Goal: Task Accomplishment & Management: Manage account settings

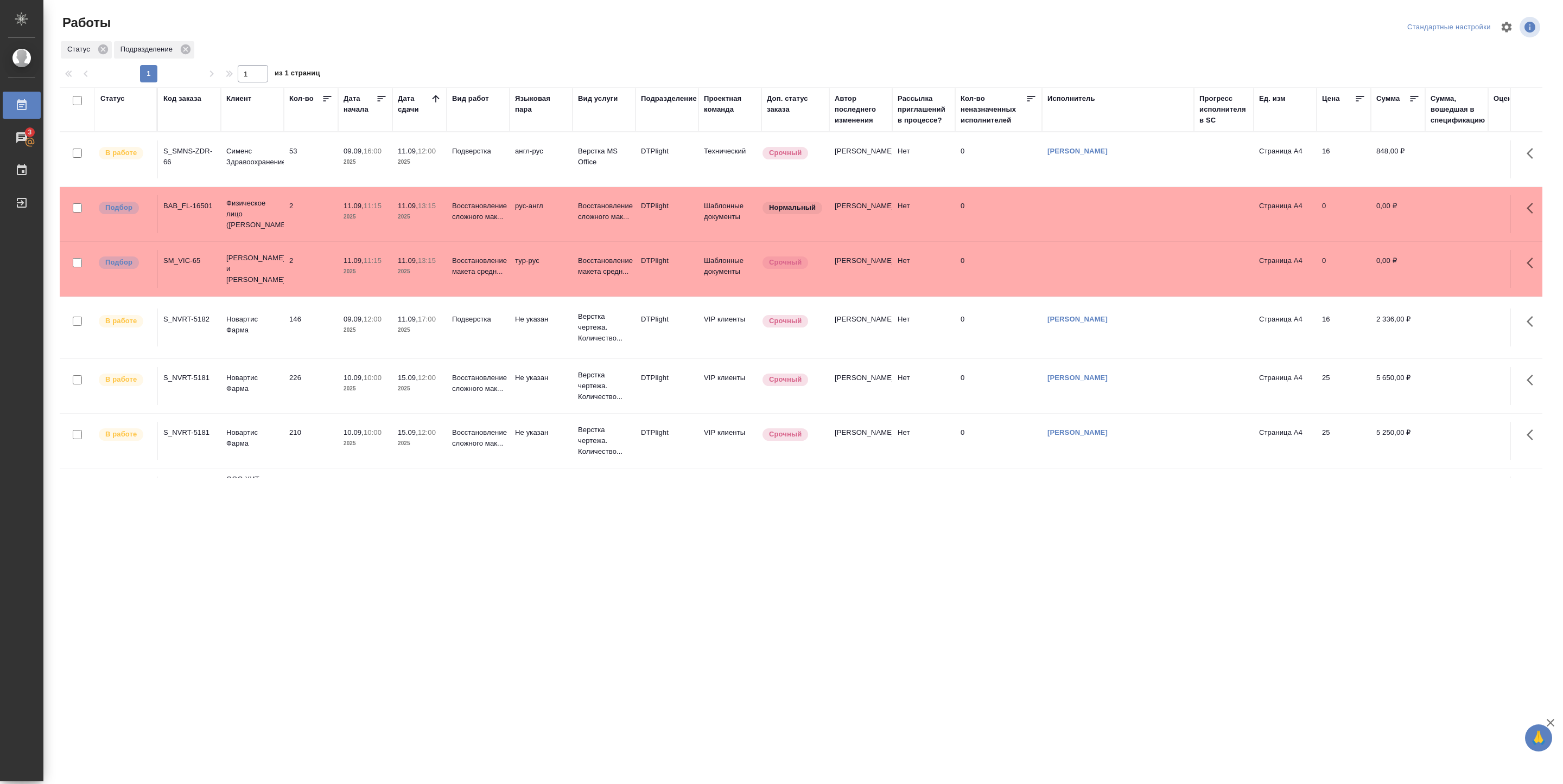
click at [314, 147] on td "53" at bounding box center [311, 159] width 55 height 38
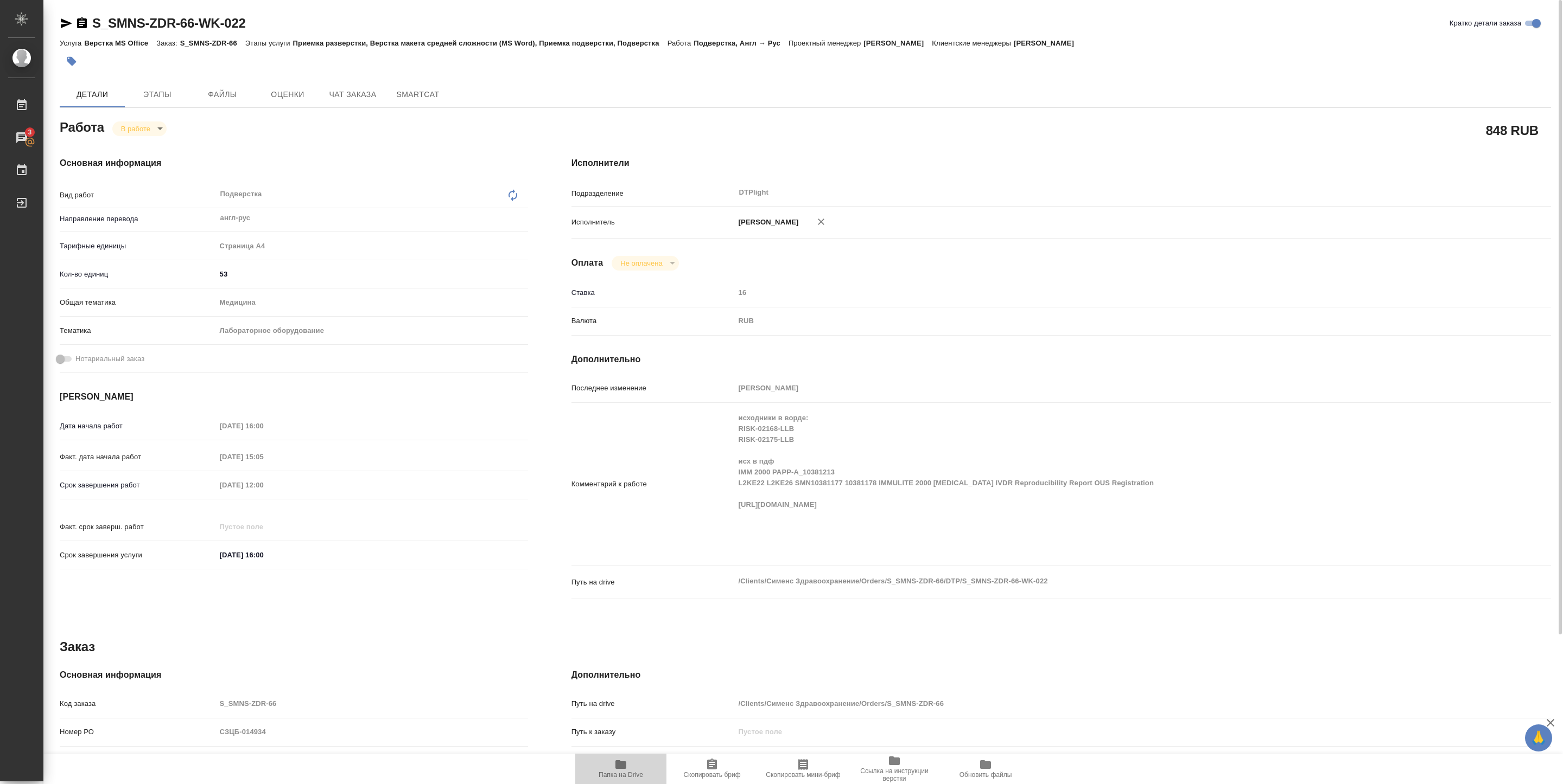
click at [629, 771] on span "Папка на Drive" at bounding box center [621, 775] width 45 height 8
click at [150, 133] on body "🙏 .cls-1 fill:#fff; AWATERA [PERSON_NAME] 3 Чаты График Выйти S_SMNS-ZDR-66-WK-…" at bounding box center [782, 392] width 1563 height 784
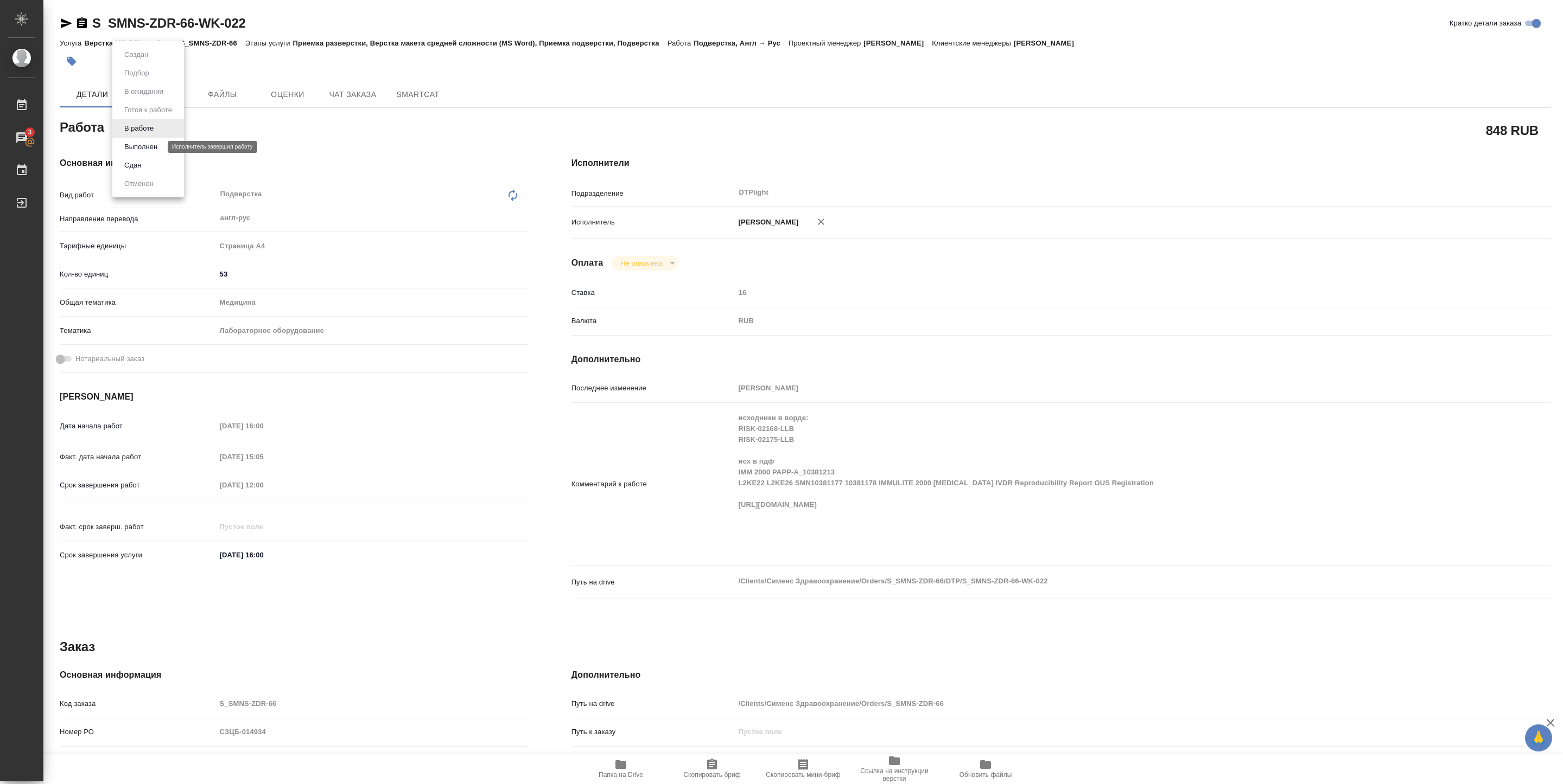
click at [148, 147] on button "Выполнен" at bounding box center [140, 147] width 40 height 12
type textarea "x"
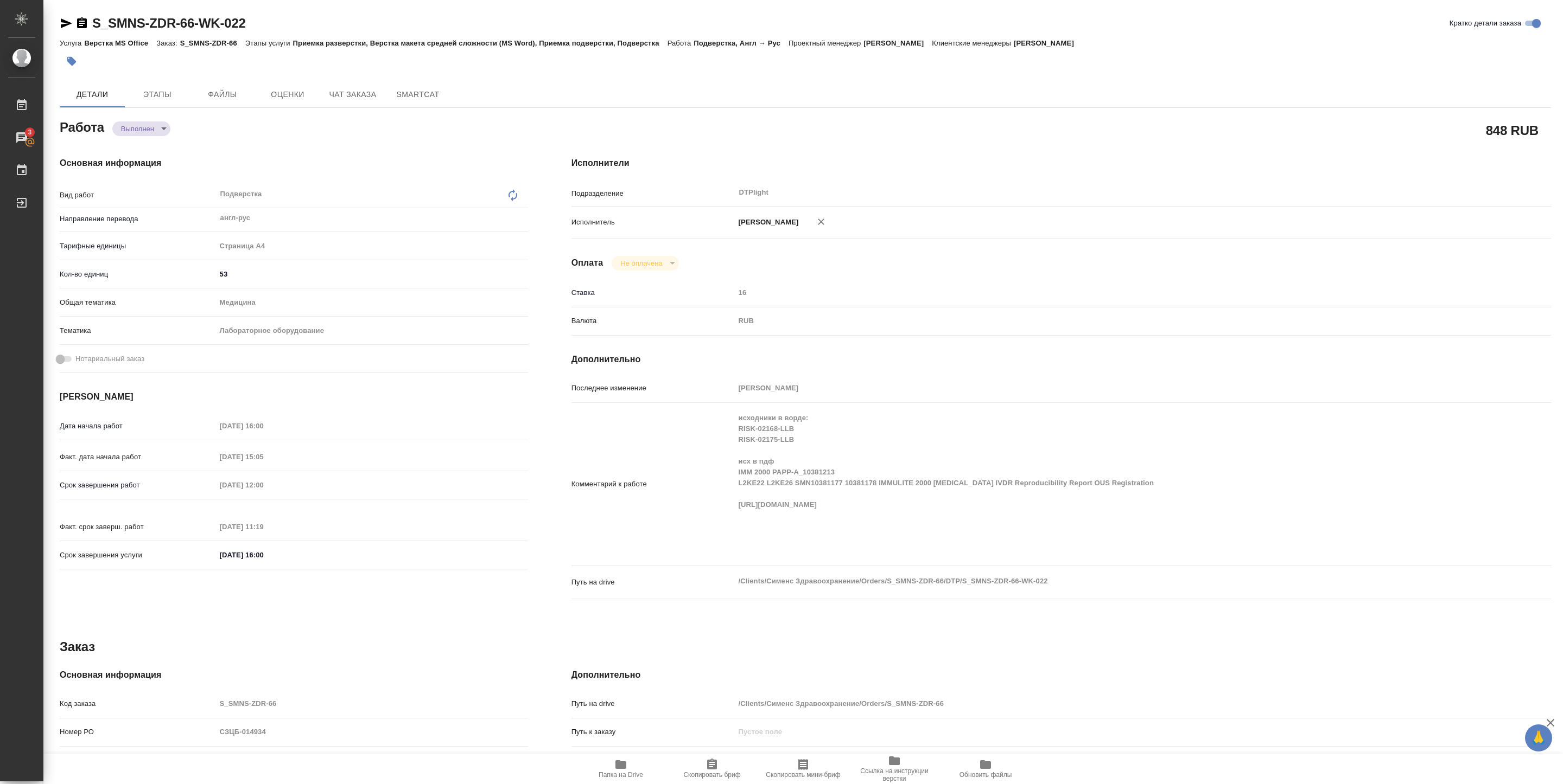
type textarea "x"
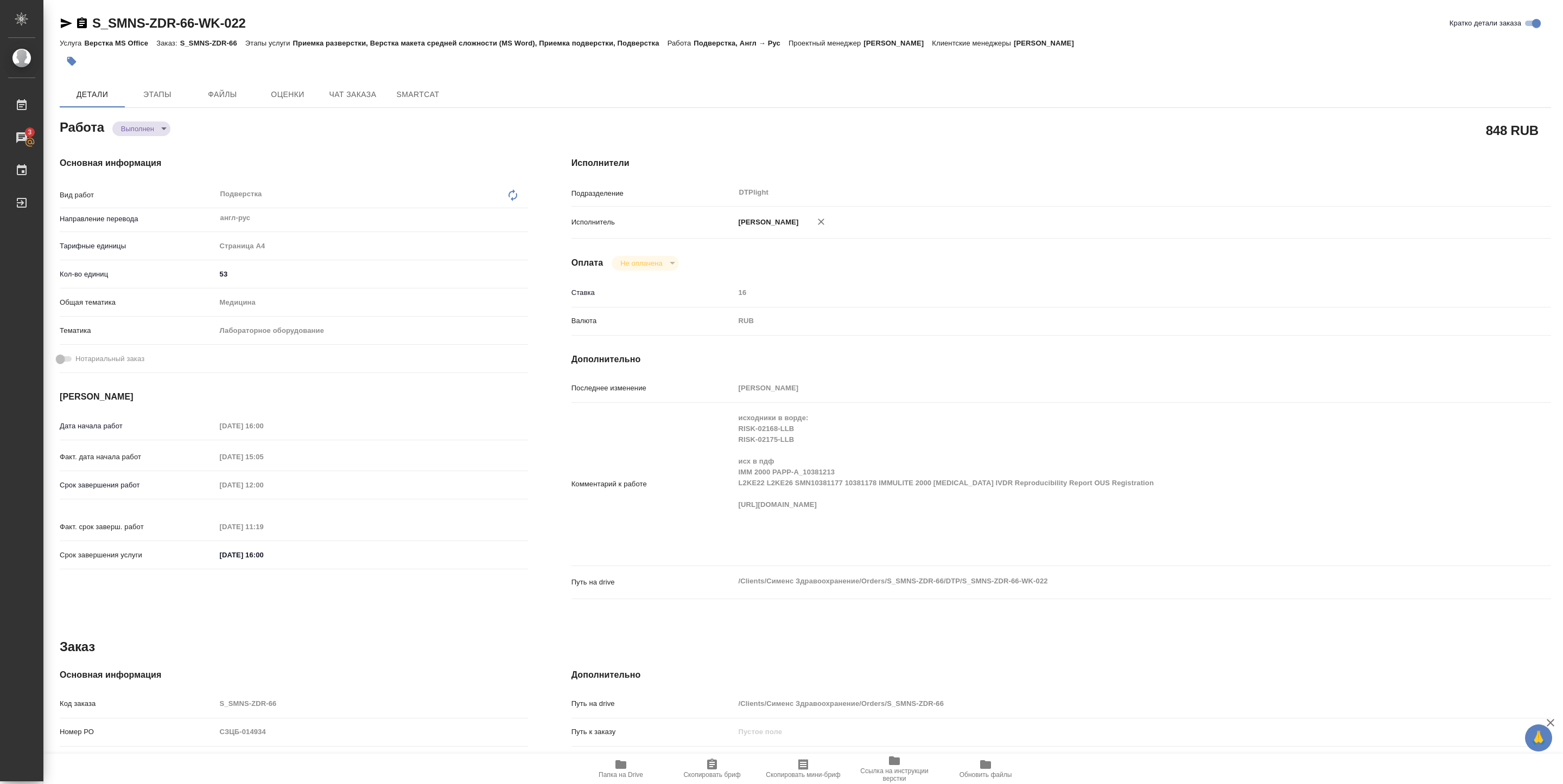
type textarea "x"
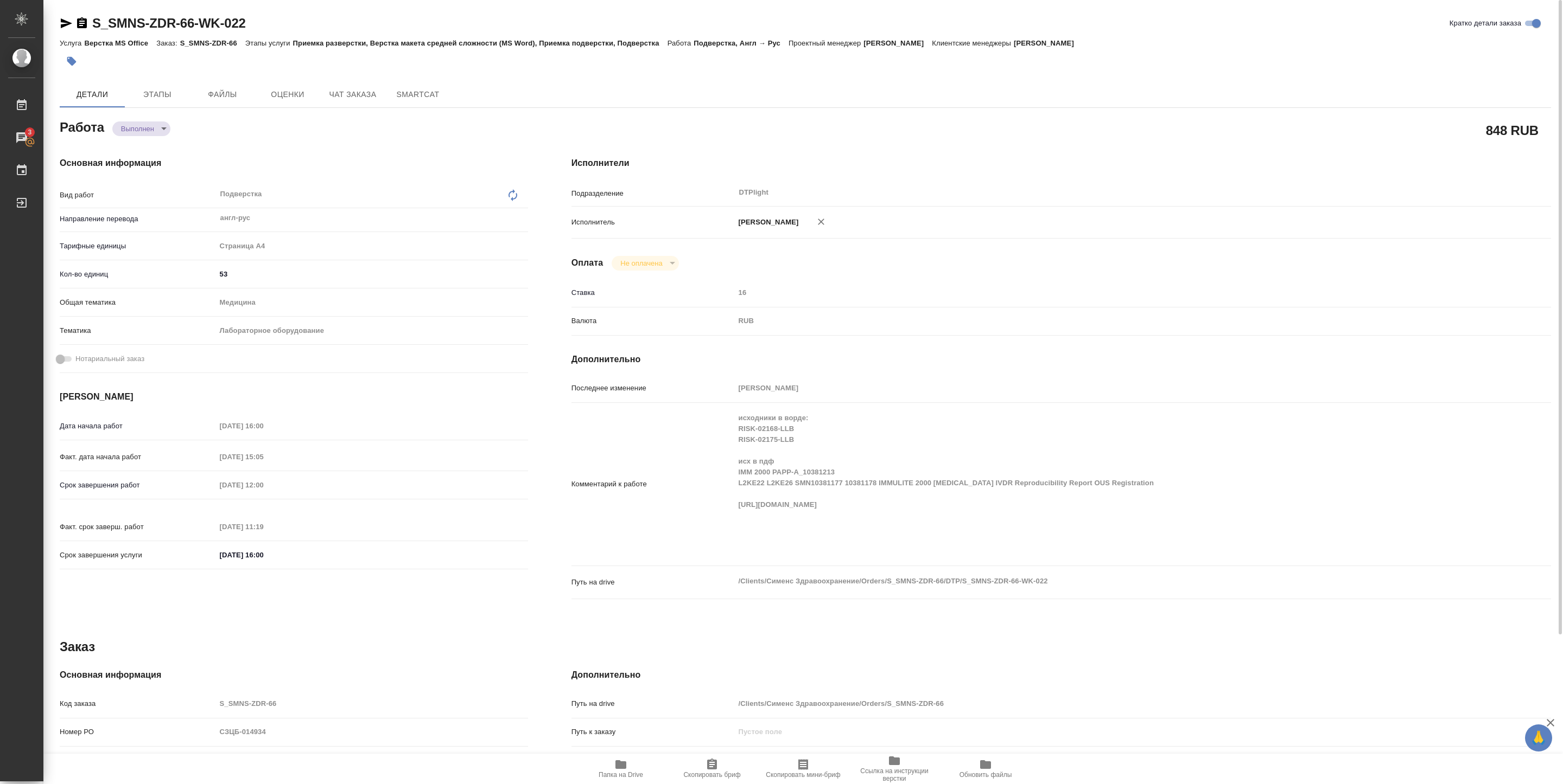
type textarea "x"
drag, startPoint x: 93, startPoint y: 32, endPoint x: 336, endPoint y: 19, distance: 243.3
click at [336, 19] on div "S_SMNS-ZDR-66-WK-022 Кратко детали заказа" at bounding box center [805, 25] width 1491 height 21
copy link "S_SMNS-ZDR-66-WK-022"
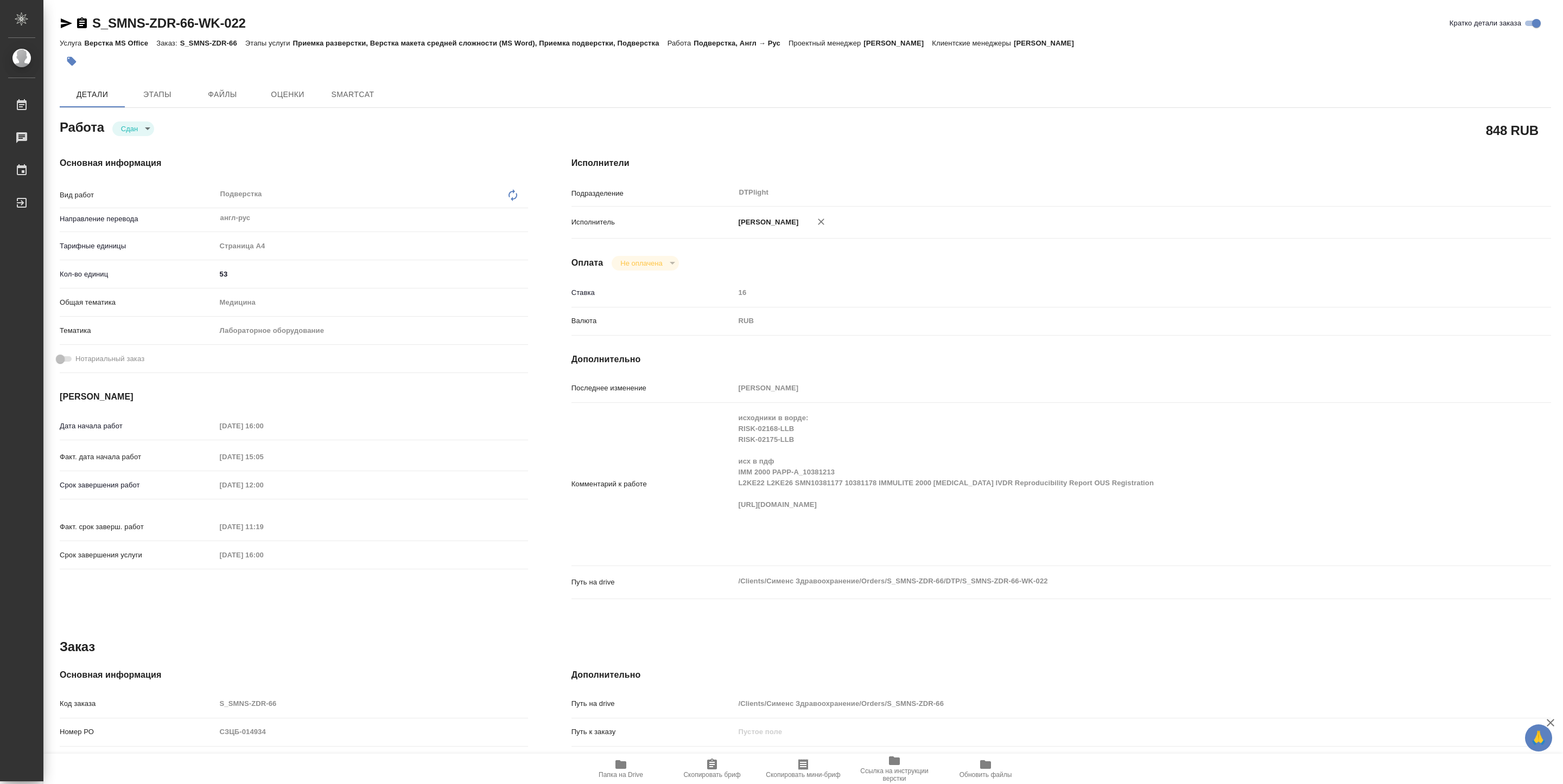
type textarea "x"
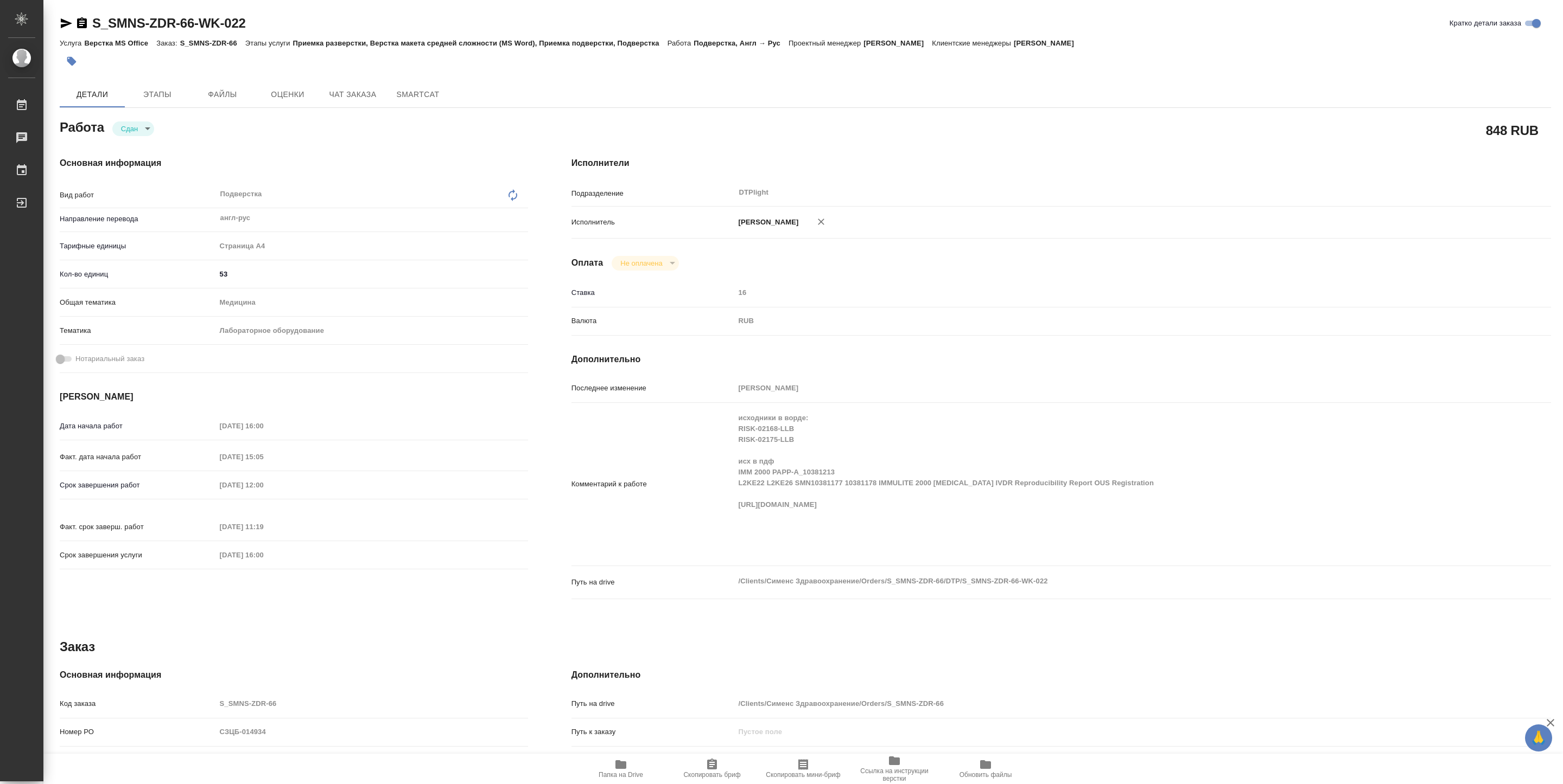
type textarea "x"
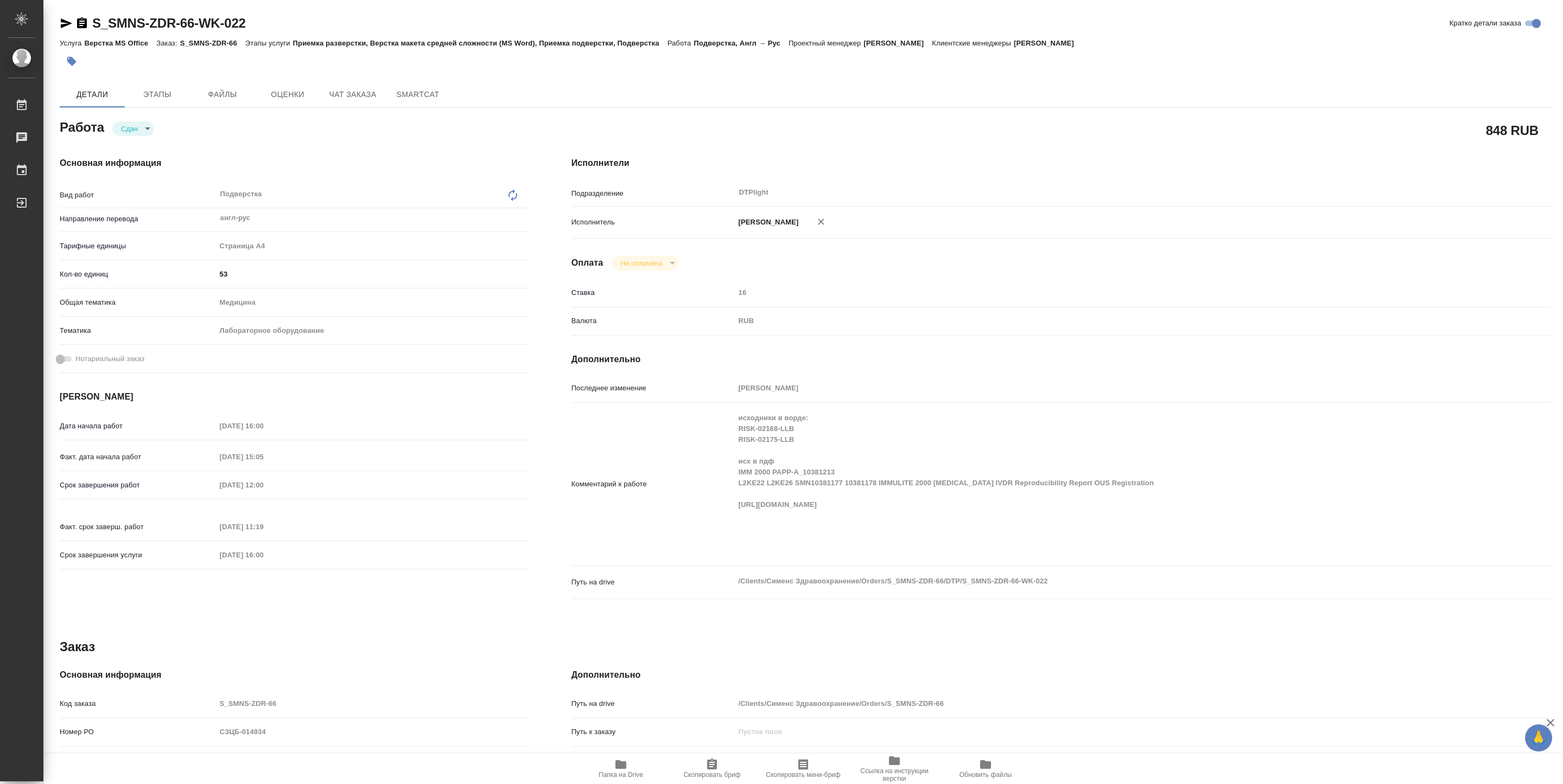
type textarea "x"
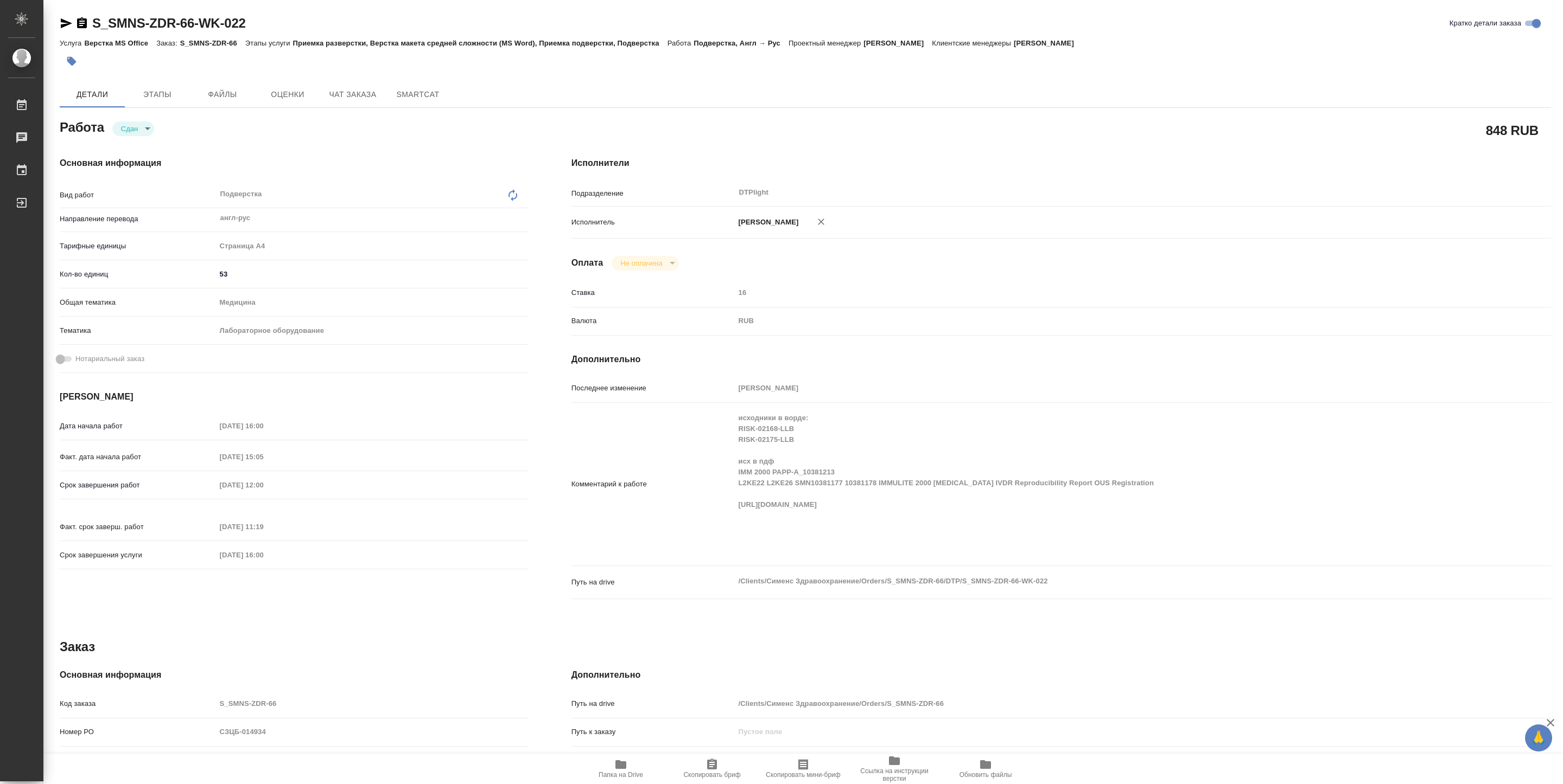
type textarea "x"
